Goal: Task Accomplishment & Management: Manage account settings

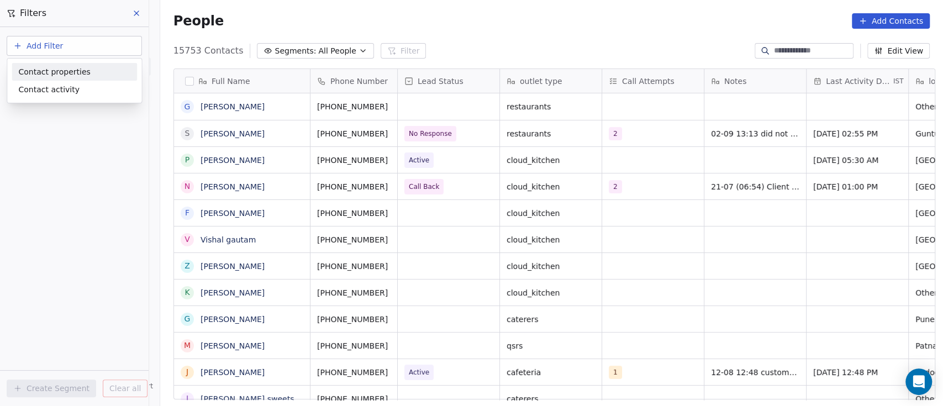
scroll to position [346, 777]
click at [86, 73] on div "Contact properties" at bounding box center [74, 72] width 112 height 12
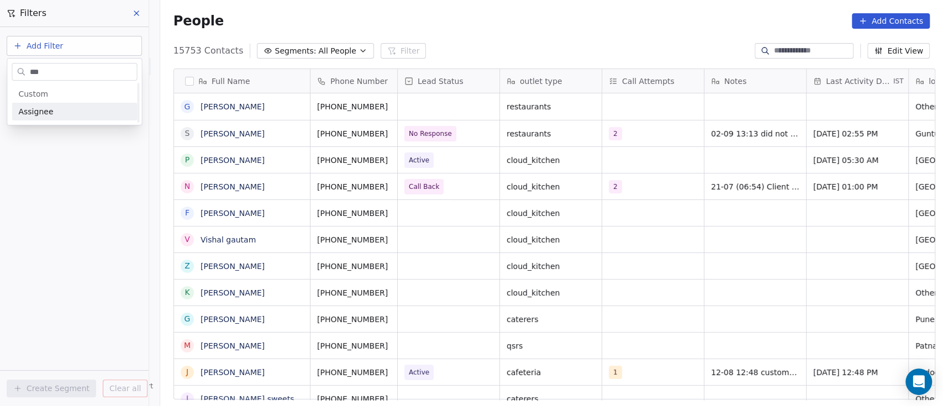
scroll to position [0, 0]
type input "***"
click at [60, 110] on div "Assignee" at bounding box center [74, 111] width 112 height 11
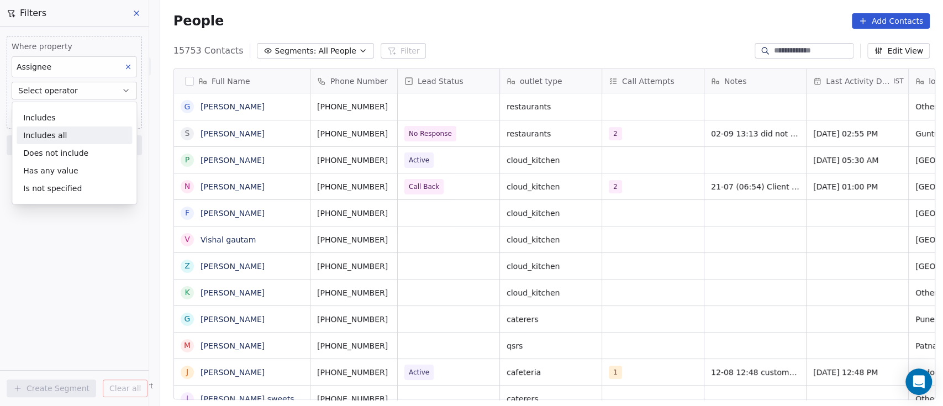
click at [67, 130] on div "Includes all" at bounding box center [75, 136] width 116 height 18
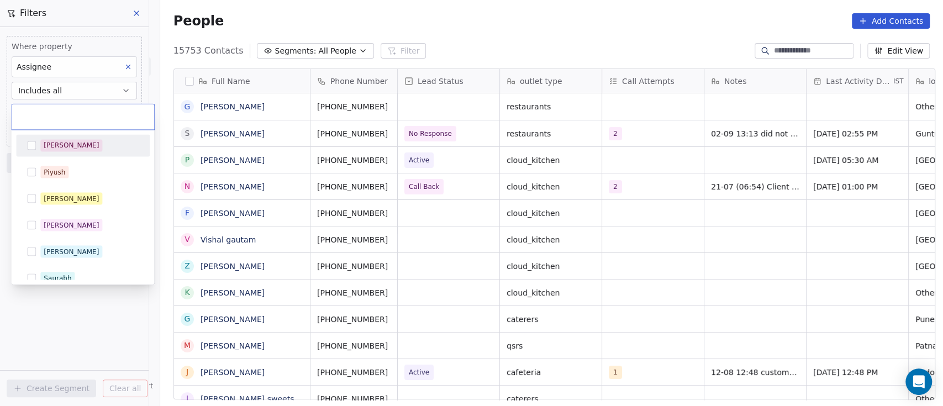
click at [81, 113] on body "On2Cook India Pvt. Ltd. Contacts People Marketing Workflows Campaigns Sales Pip…" at bounding box center [471, 203] width 943 height 406
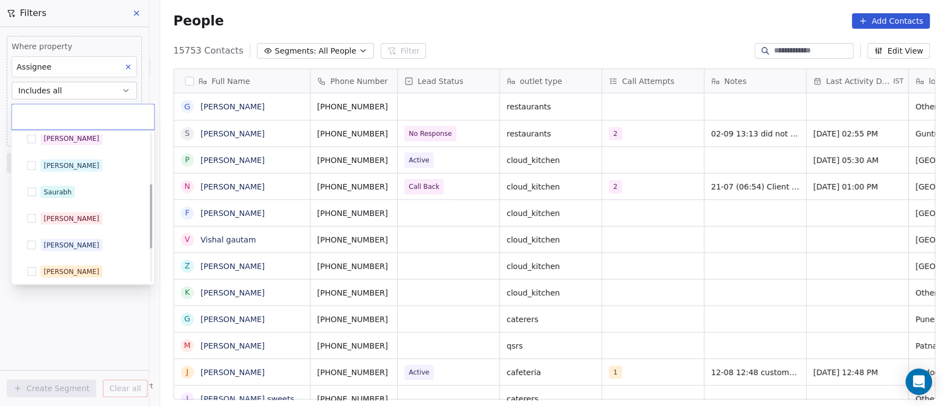
scroll to position [195, 0]
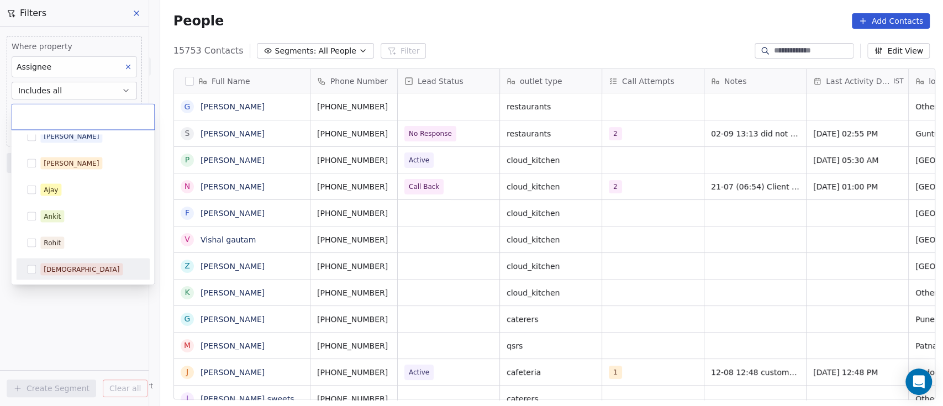
click at [28, 269] on button "Suggestions" at bounding box center [31, 269] width 9 height 9
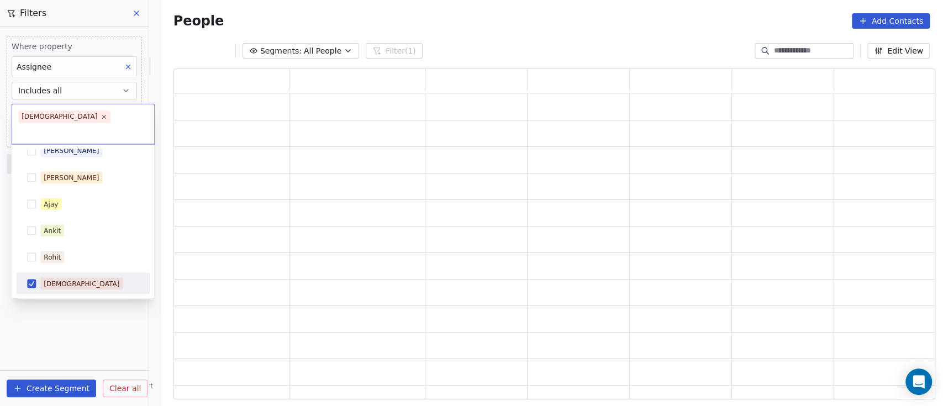
click at [51, 318] on html "On2Cook India Pvt. Ltd. Contacts People Marketing Workflows Campaigns Sales Pip…" at bounding box center [471, 203] width 943 height 406
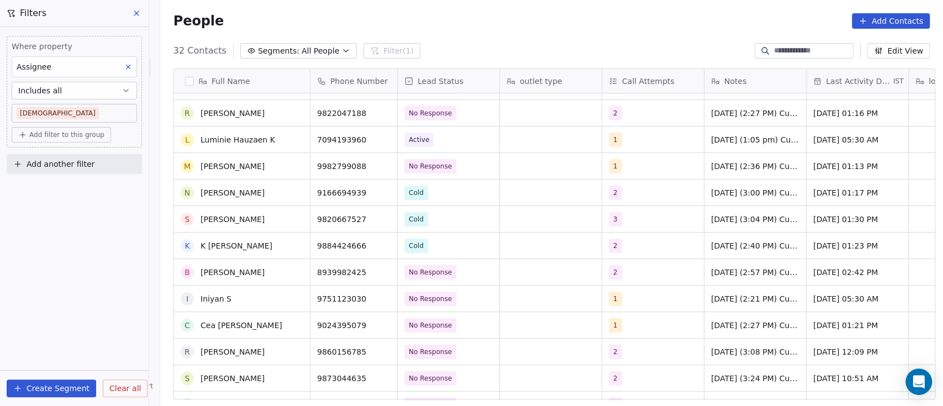
scroll to position [0, 0]
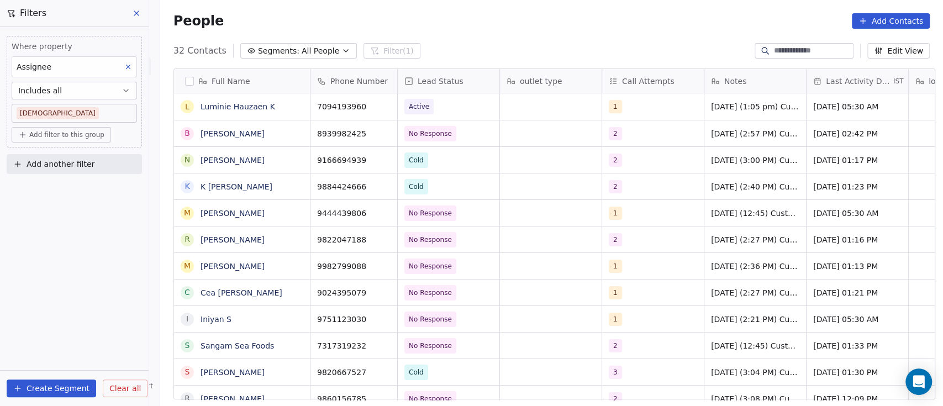
click at [486, 13] on div "People Add Contacts" at bounding box center [552, 20] width 757 height 15
drag, startPoint x: 11, startPoint y: 97, endPoint x: 0, endPoint y: -90, distance: 186.6
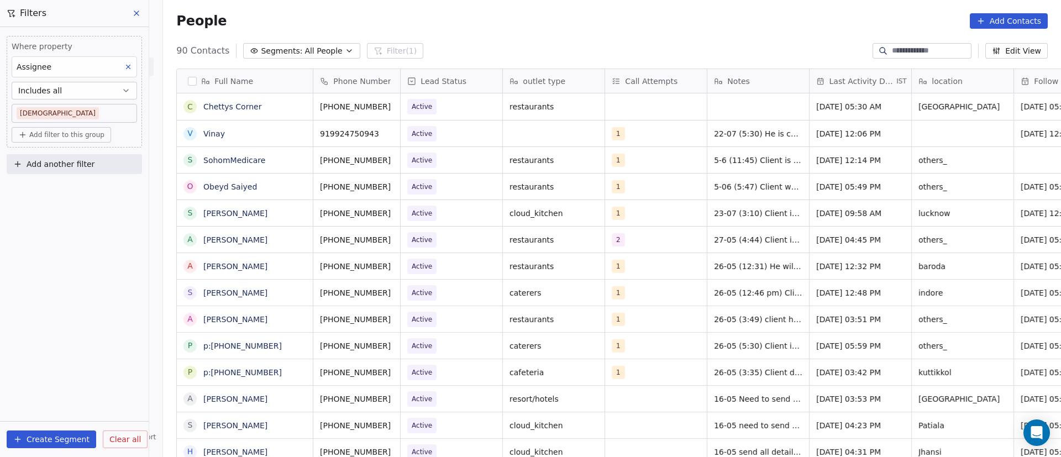
scroll to position [390, 890]
click at [547, 16] on div "People Add Contacts" at bounding box center [612, 20] width 872 height 15
